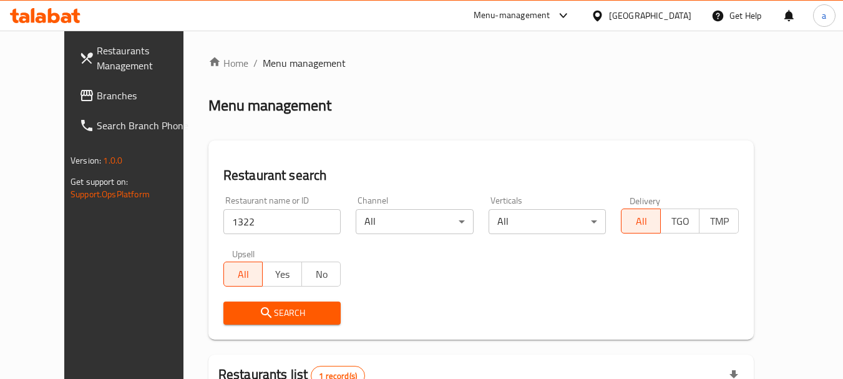
scroll to position [167, 0]
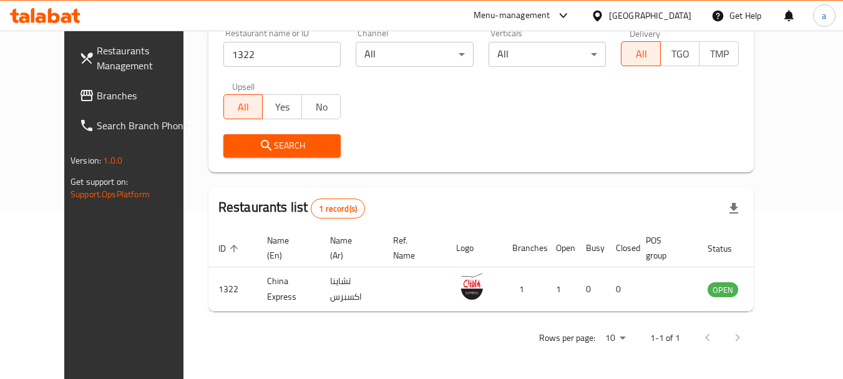
click at [670, 16] on div "Kuwait" at bounding box center [650, 16] width 82 height 14
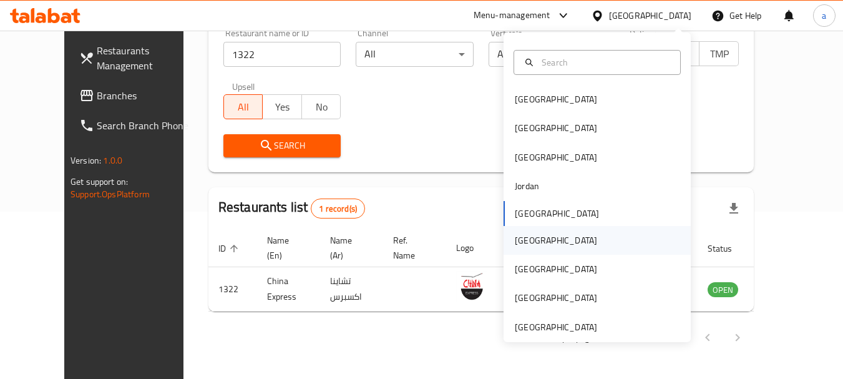
click at [548, 241] on div "[GEOGRAPHIC_DATA]" at bounding box center [597, 240] width 187 height 29
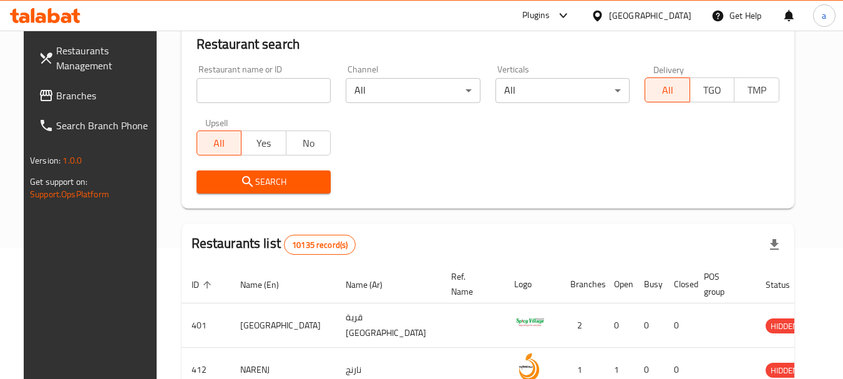
scroll to position [167, 0]
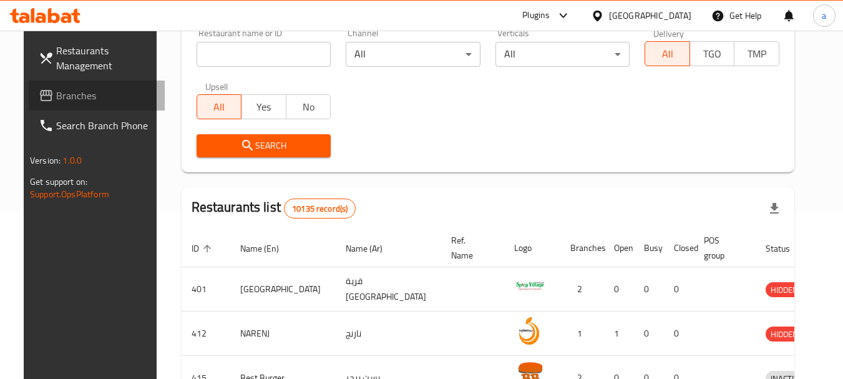
click at [61, 96] on span "Branches" at bounding box center [105, 95] width 99 height 15
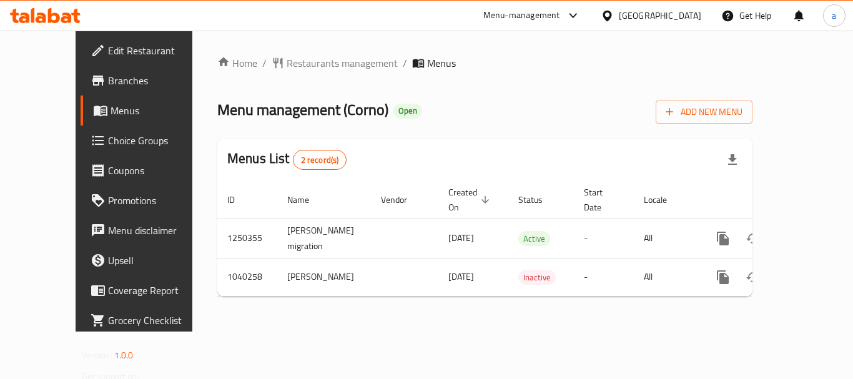
click at [282, 68] on div "Home / Restaurants management / Menus Menu management ( Corno ) Open Add New Me…" at bounding box center [484, 181] width 535 height 251
click at [287, 67] on span "Restaurants management" at bounding box center [342, 63] width 111 height 15
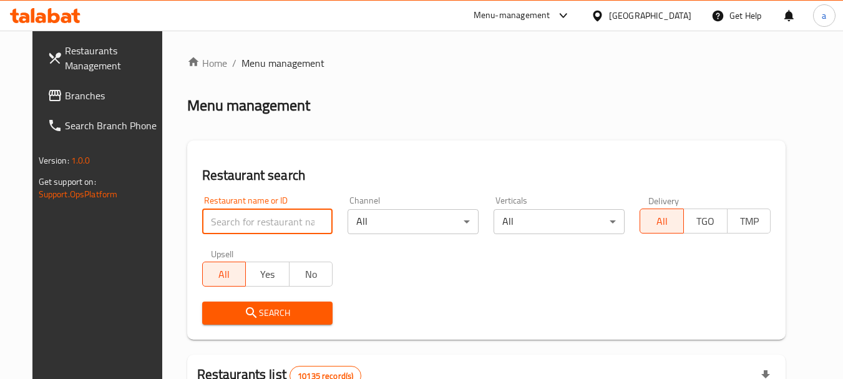
click at [262, 217] on input "search" at bounding box center [267, 221] width 131 height 25
paste input "662030"
type input "662030"
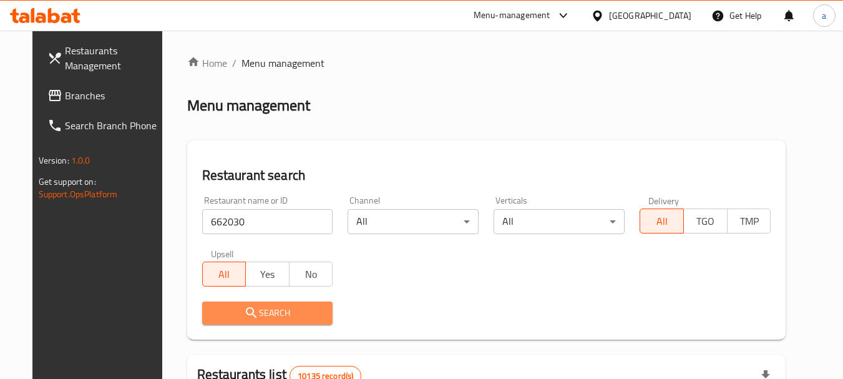
click at [270, 303] on button "Search" at bounding box center [267, 313] width 131 height 23
